Goal: Check status: Check status

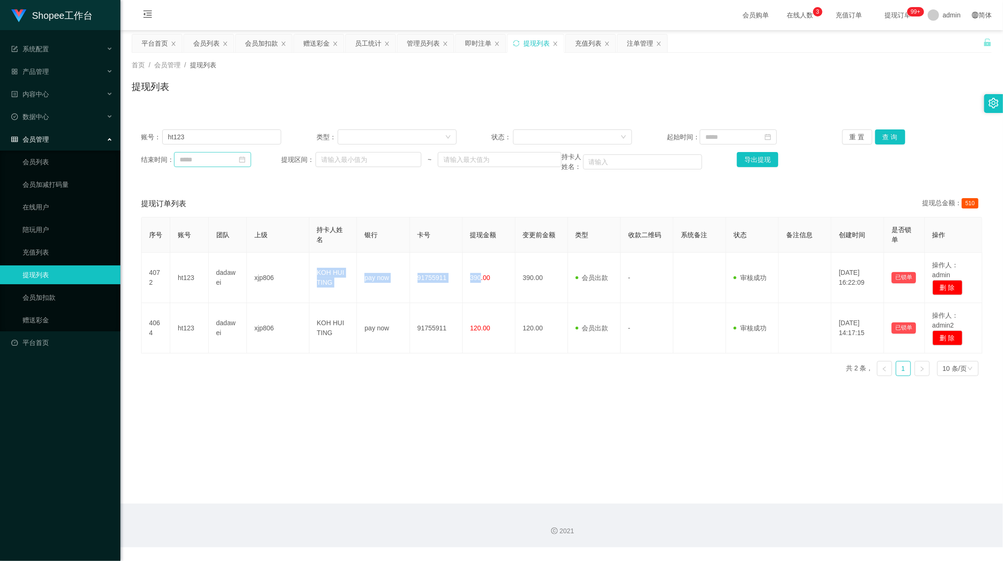
scroll to position [1, 0]
click at [189, 137] on input "ht123" at bounding box center [221, 136] width 119 height 15
drag, startPoint x: 189, startPoint y: 137, endPoint x: 198, endPoint y: 137, distance: 8.9
click at [194, 137] on input "ht123" at bounding box center [221, 136] width 119 height 15
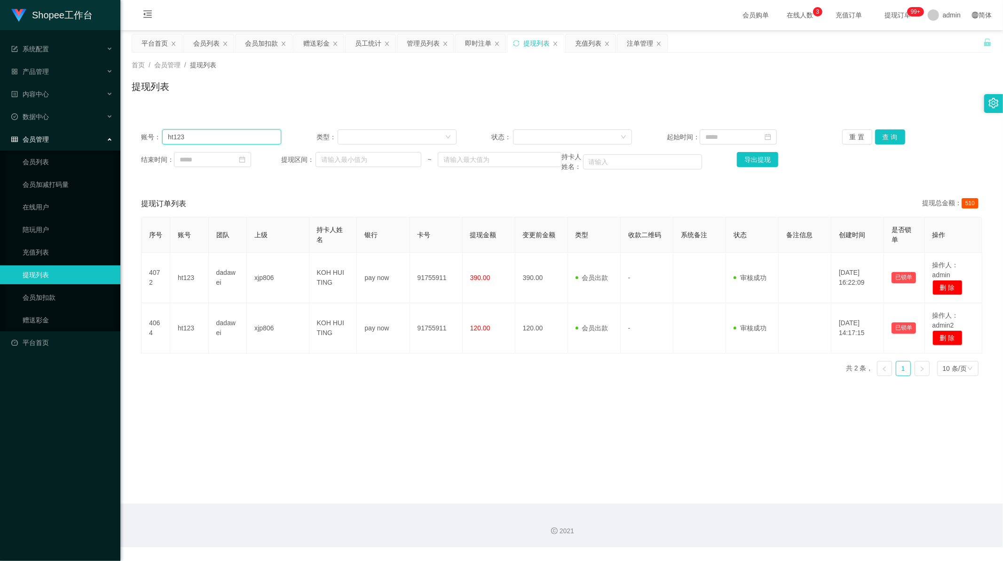
paste input "91659524Abc"
type input "91659524Abc"
click at [879, 138] on button "查 询" at bounding box center [890, 136] width 30 height 15
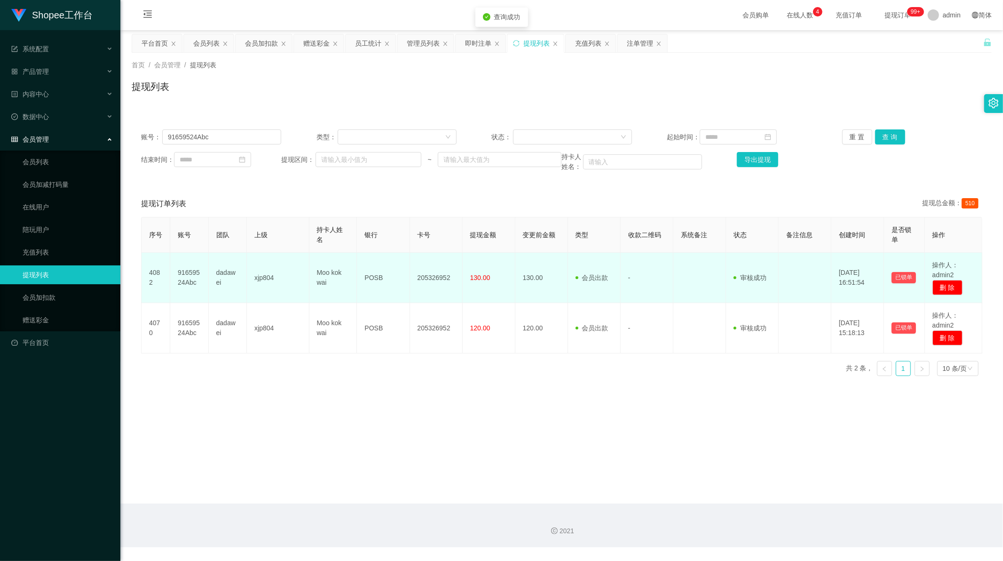
click at [426, 279] on td "205326952" at bounding box center [436, 278] width 53 height 50
copy td "205326952"
